Goal: Obtain resource: Obtain resource

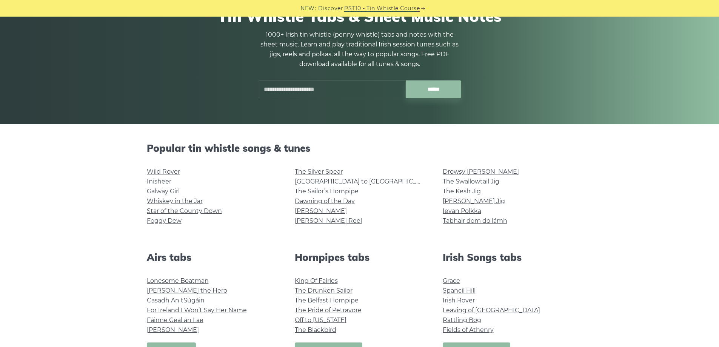
scroll to position [76, 0]
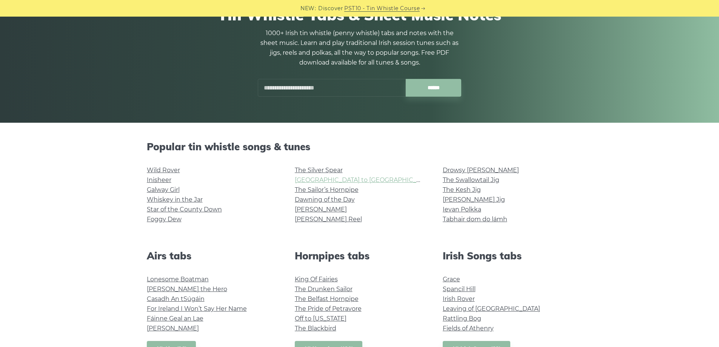
click at [313, 180] on link "Rocky Road to Dublin" at bounding box center [364, 179] width 139 height 7
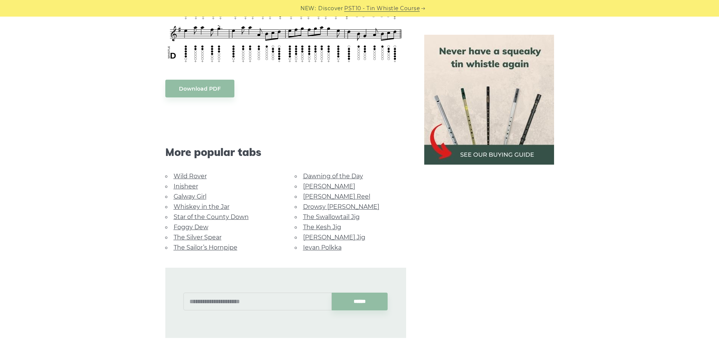
scroll to position [415, 0]
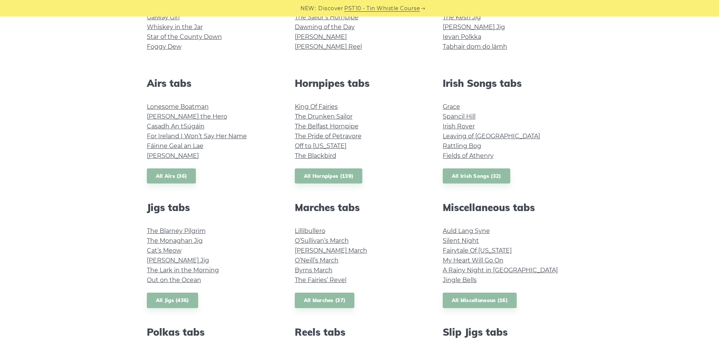
scroll to position [264, 0]
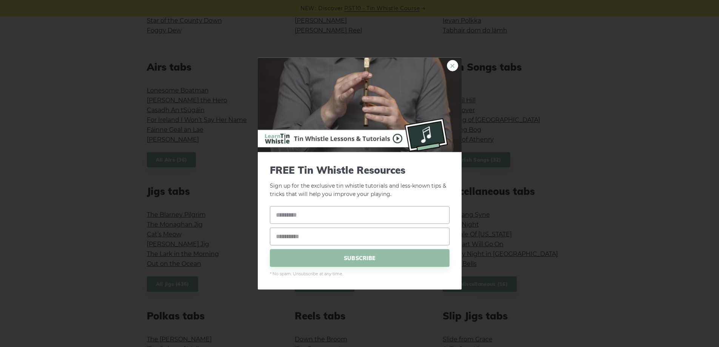
click at [455, 66] on link "×" at bounding box center [452, 65] width 11 height 11
